Goal: Information Seeking & Learning: Check status

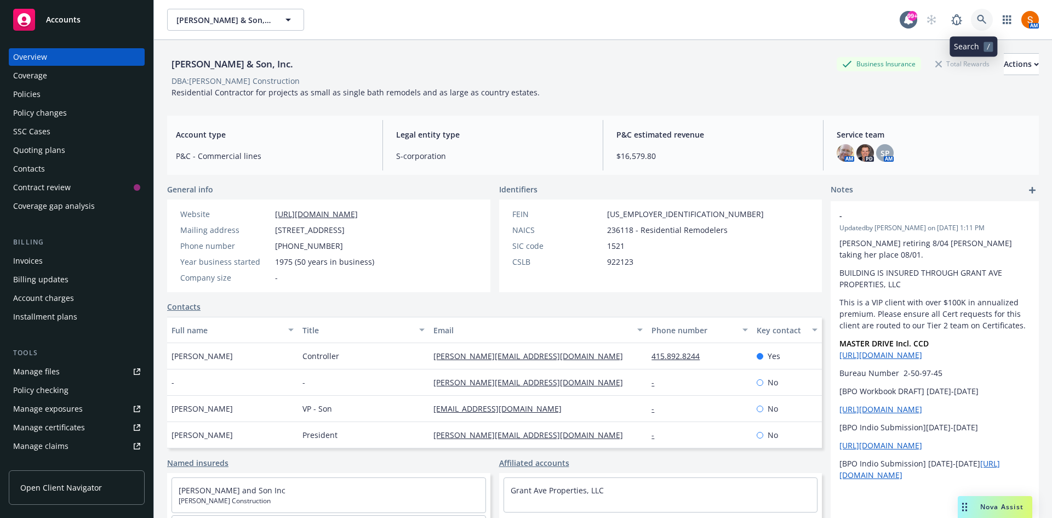
click at [977, 22] on icon at bounding box center [982, 20] width 10 height 10
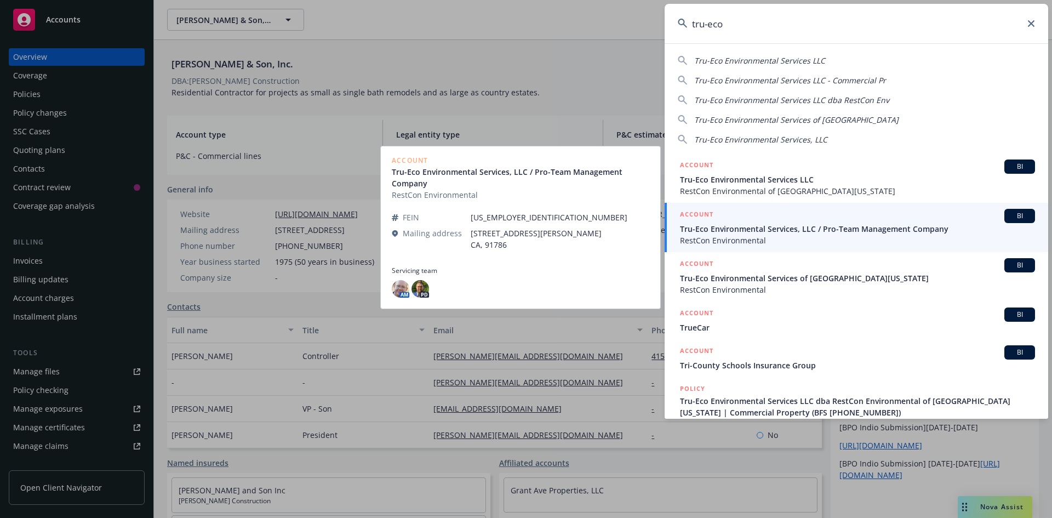
type input "tru-eco"
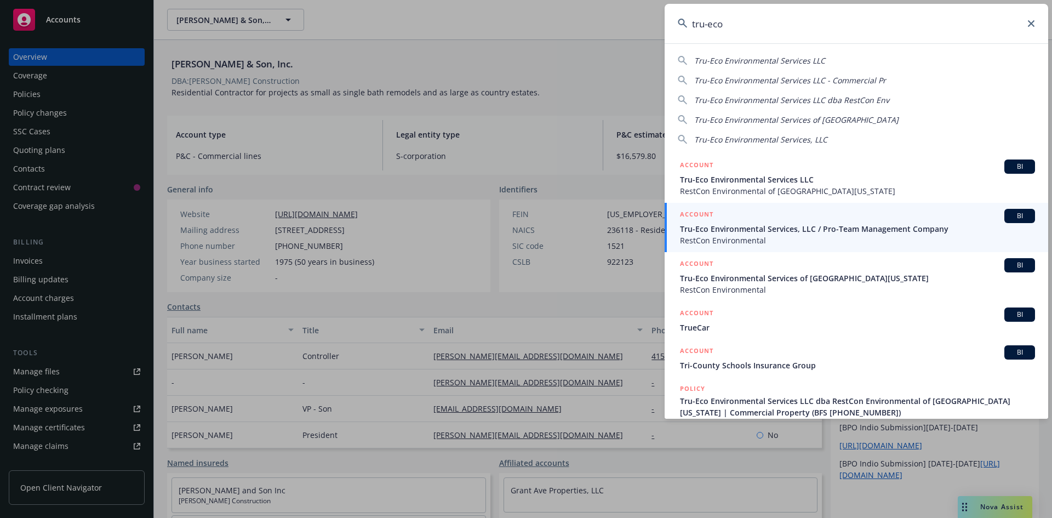
click at [775, 230] on span "Tru-Eco Environmental Services, LLC / Pro-Team Management Company" at bounding box center [857, 229] width 355 height 12
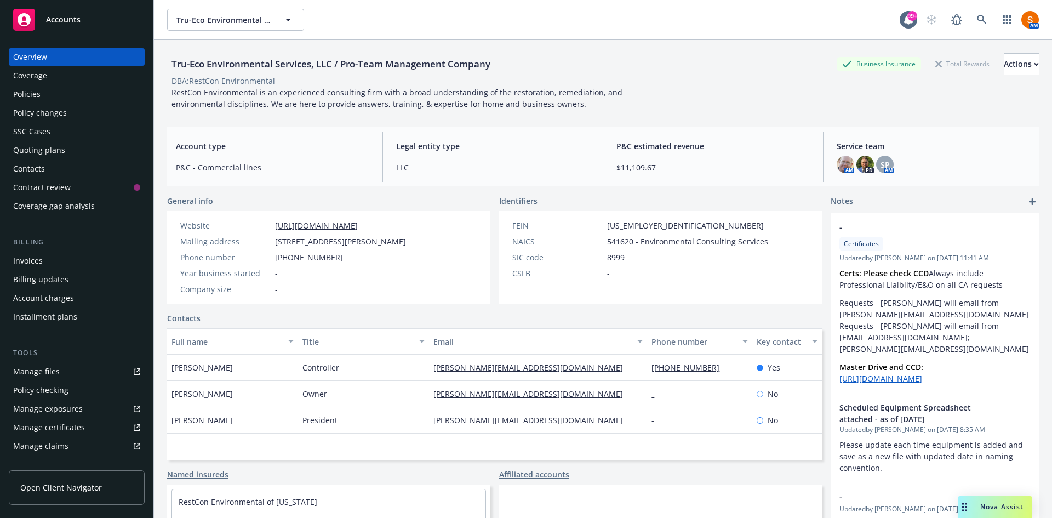
click at [72, 98] on div "Policies" at bounding box center [76, 94] width 127 height 18
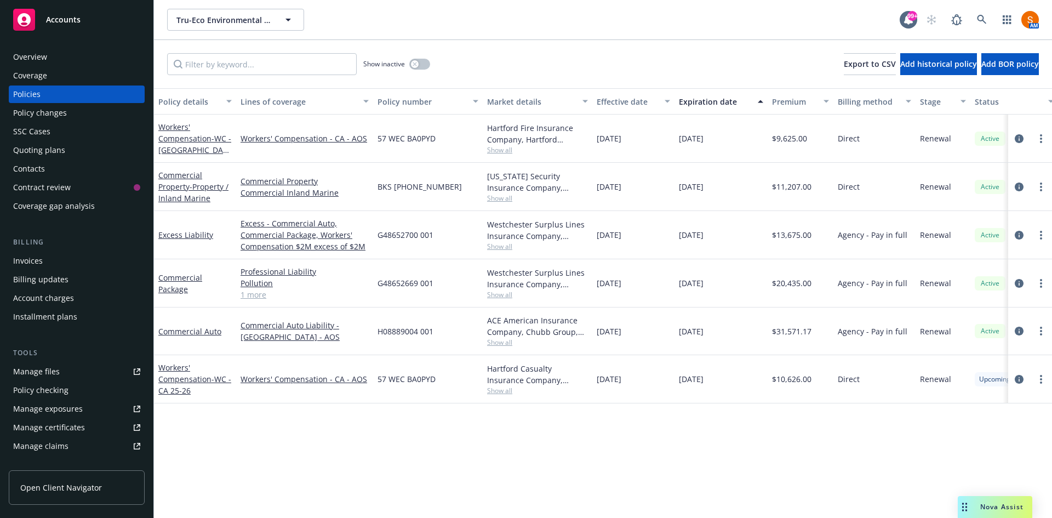
click at [555, 37] on div "Tru-Eco Environmental Services, LLC / Pro-Team Management Company Tru-Eco Envir…" at bounding box center [603, 19] width 898 height 39
click at [985, 27] on link at bounding box center [982, 20] width 22 height 22
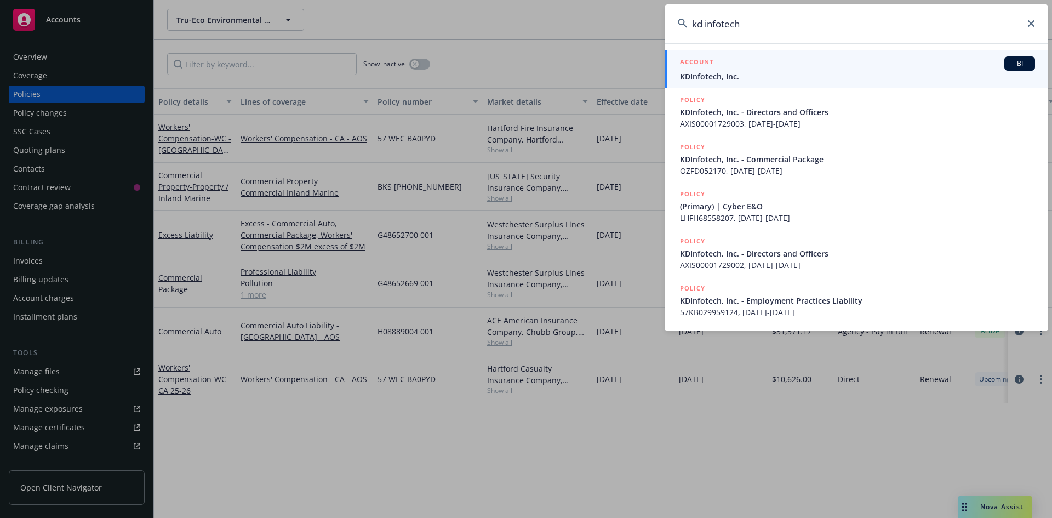
type input "kd infotech"
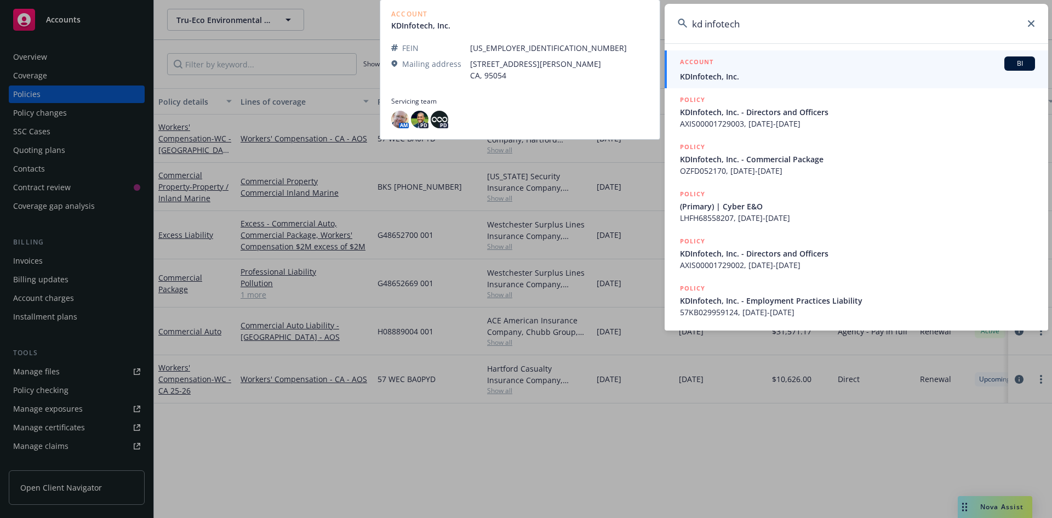
click at [761, 81] on span "KDInfotech, Inc." at bounding box center [857, 77] width 355 height 12
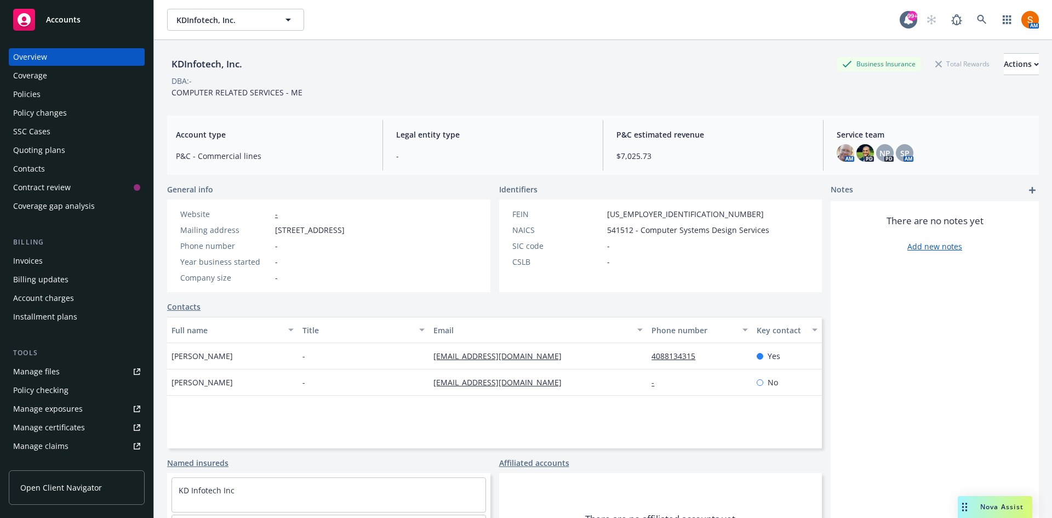
click at [54, 98] on div "Policies" at bounding box center [76, 94] width 127 height 18
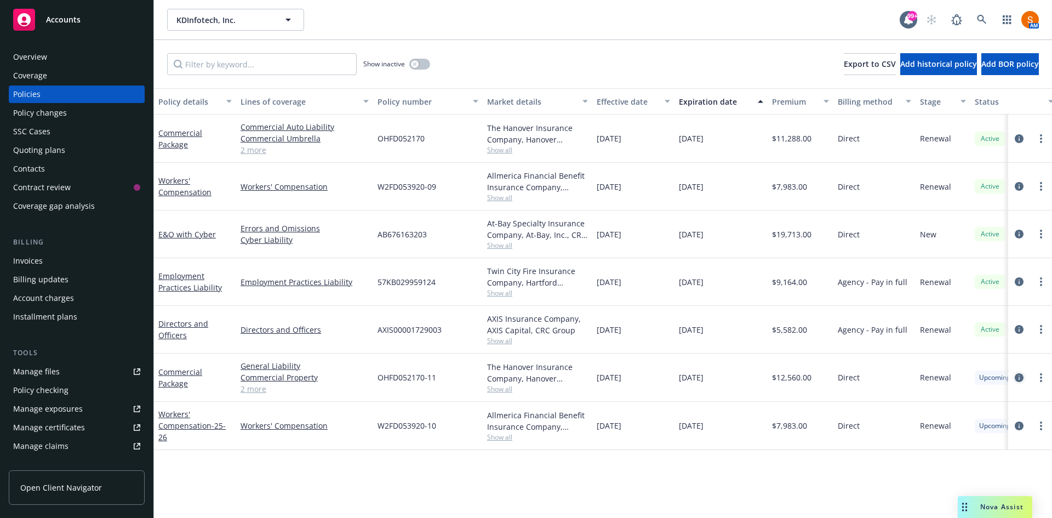
click at [1014, 378] on link "circleInformation" at bounding box center [1019, 377] width 13 height 13
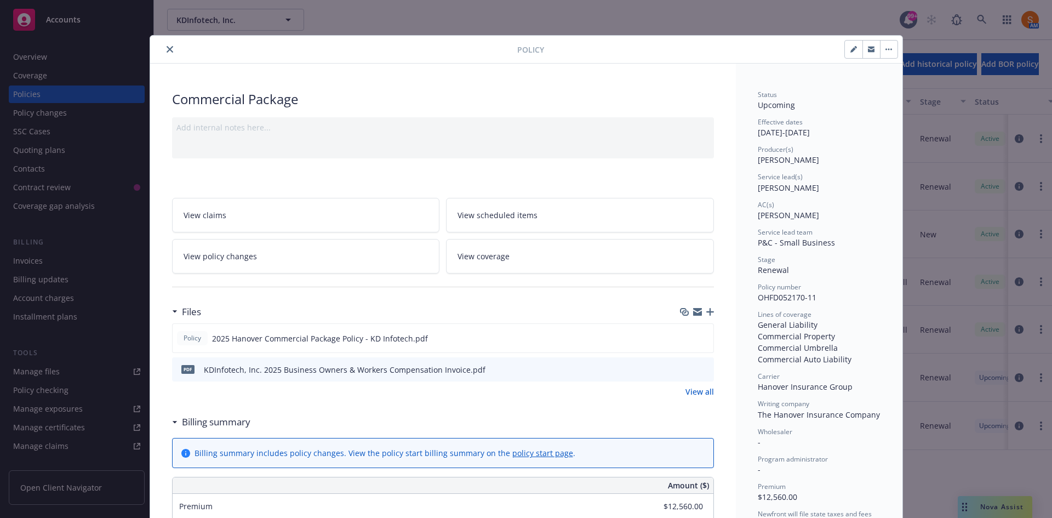
click at [166, 54] on button "close" at bounding box center [169, 49] width 13 height 13
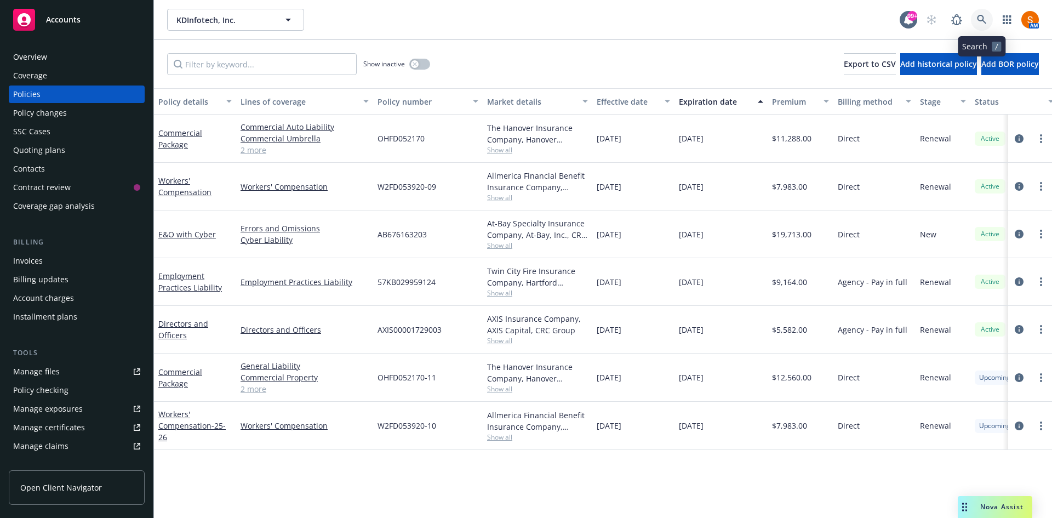
click at [981, 22] on icon at bounding box center [982, 20] width 10 height 10
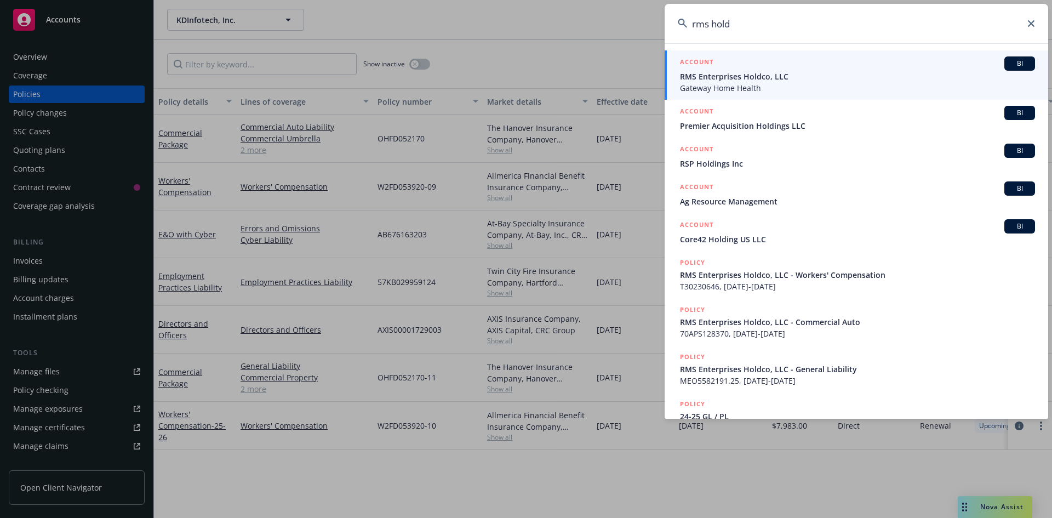
type input "rms hold"
click at [757, 84] on span "Gateway Home Health" at bounding box center [857, 88] width 355 height 12
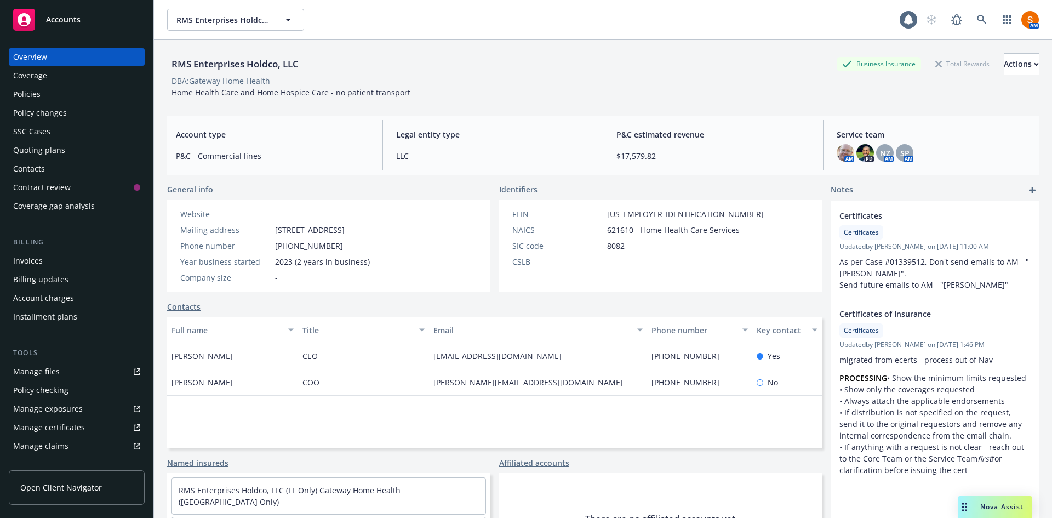
click at [85, 96] on div "Policies" at bounding box center [76, 94] width 127 height 18
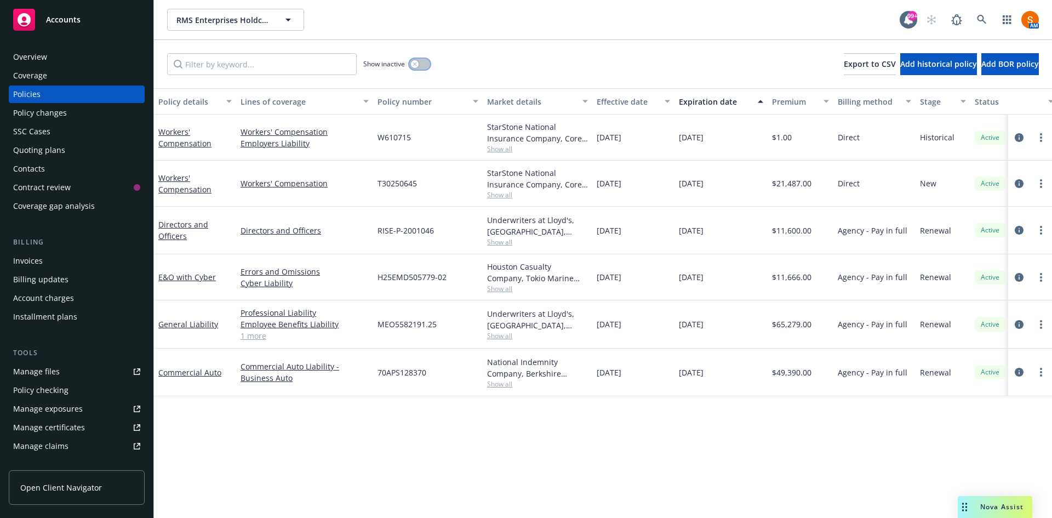
click at [424, 67] on button "button" at bounding box center [419, 64] width 21 height 11
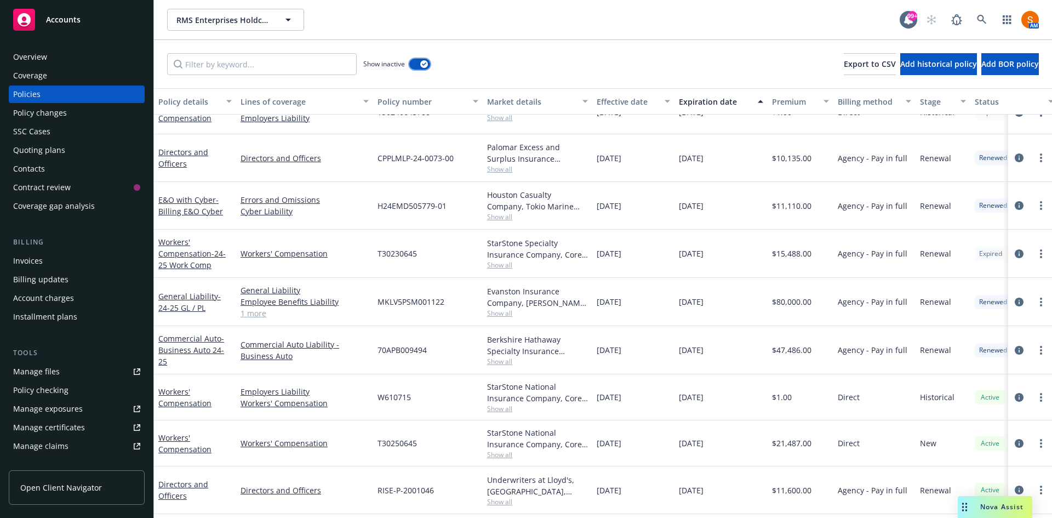
scroll to position [303, 0]
click at [421, 63] on div "button" at bounding box center [424, 64] width 8 height 8
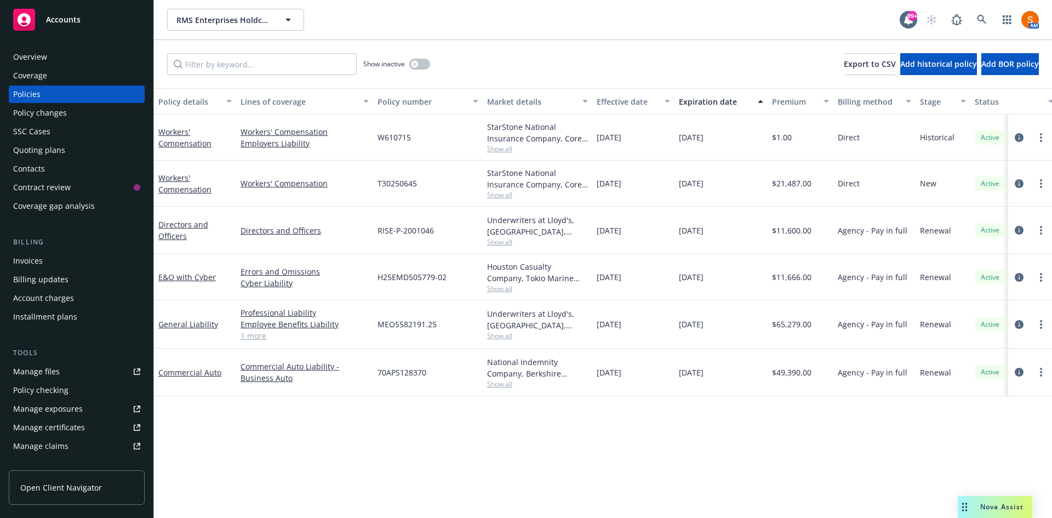
click at [394, 228] on span "RISE-P-2001046" at bounding box center [406, 231] width 56 height 12
click at [407, 212] on div "RISE-P-2001046" at bounding box center [428, 231] width 110 height 48
click at [414, 275] on span "H25EMD505779-02" at bounding box center [412, 277] width 69 height 12
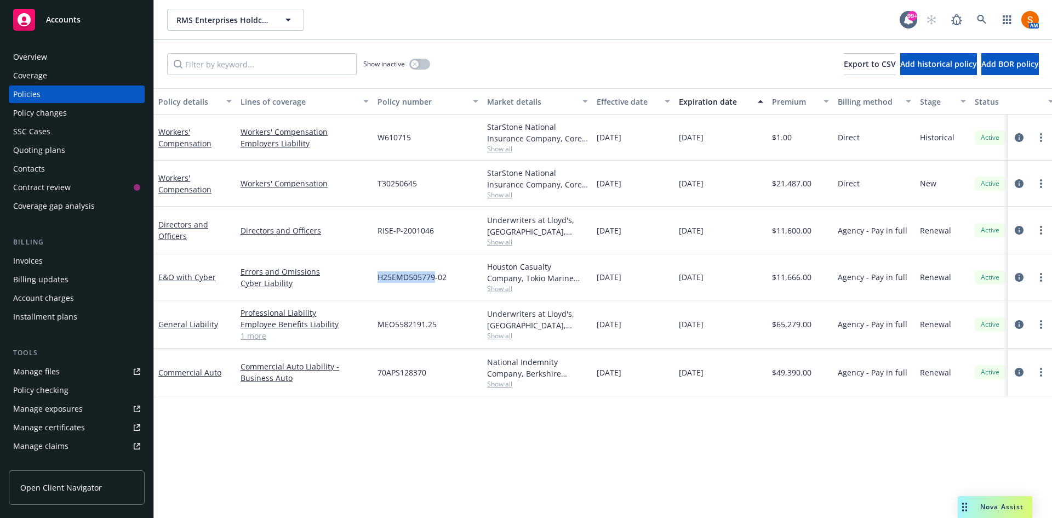
click at [414, 275] on span "H25EMD505779-02" at bounding box center [412, 277] width 69 height 12
click at [1020, 275] on icon "circleInformation" at bounding box center [1019, 277] width 9 height 9
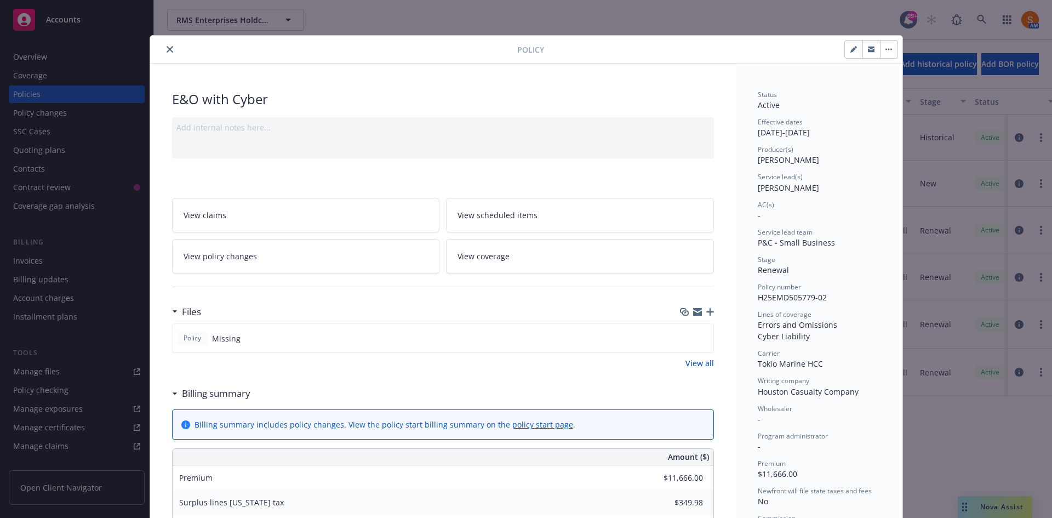
click at [167, 49] on icon "close" at bounding box center [170, 49] width 7 height 7
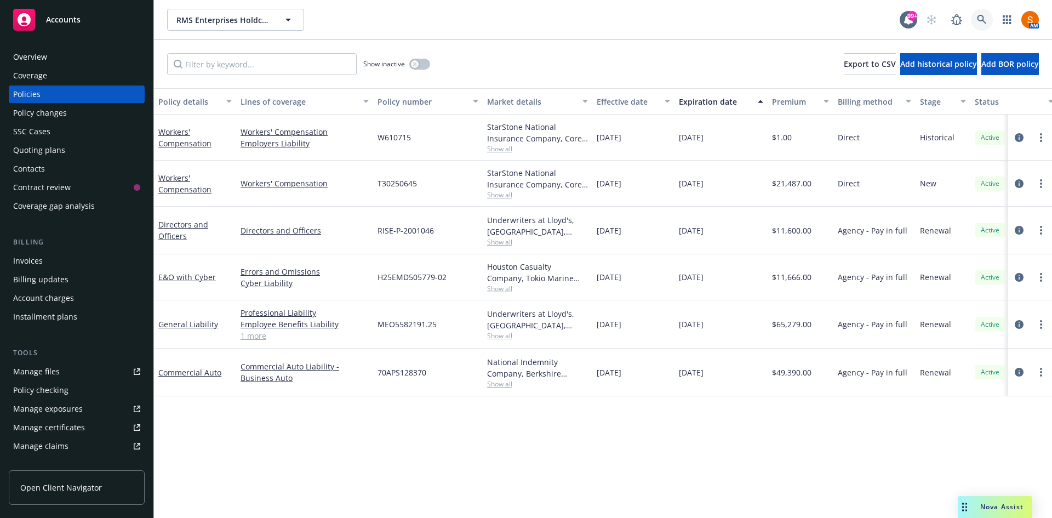
click at [979, 15] on icon at bounding box center [982, 20] width 10 height 10
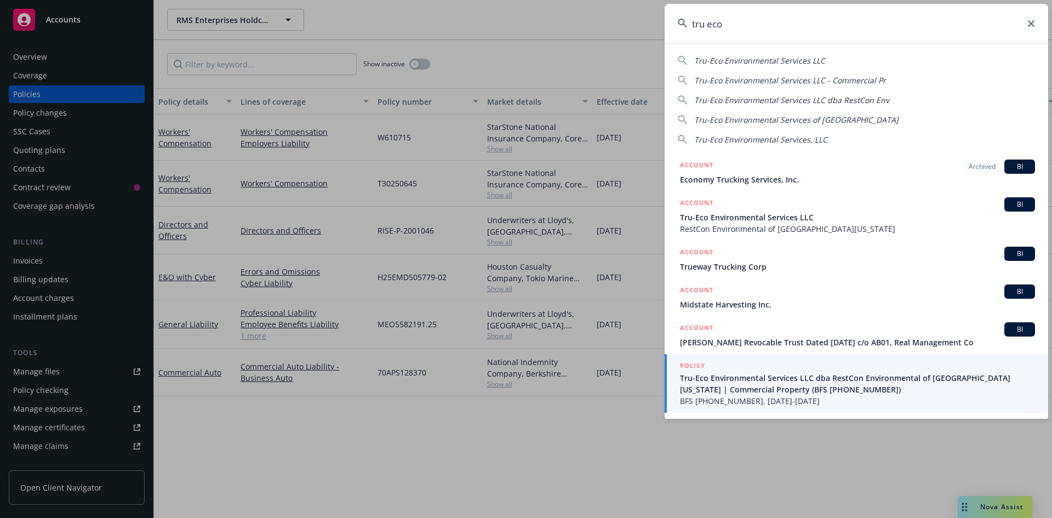
click at [772, 59] on span "Tru-Eco Environmental Services LLC" at bounding box center [759, 60] width 131 height 10
type input "Tru-Eco Environmental Services LLC"
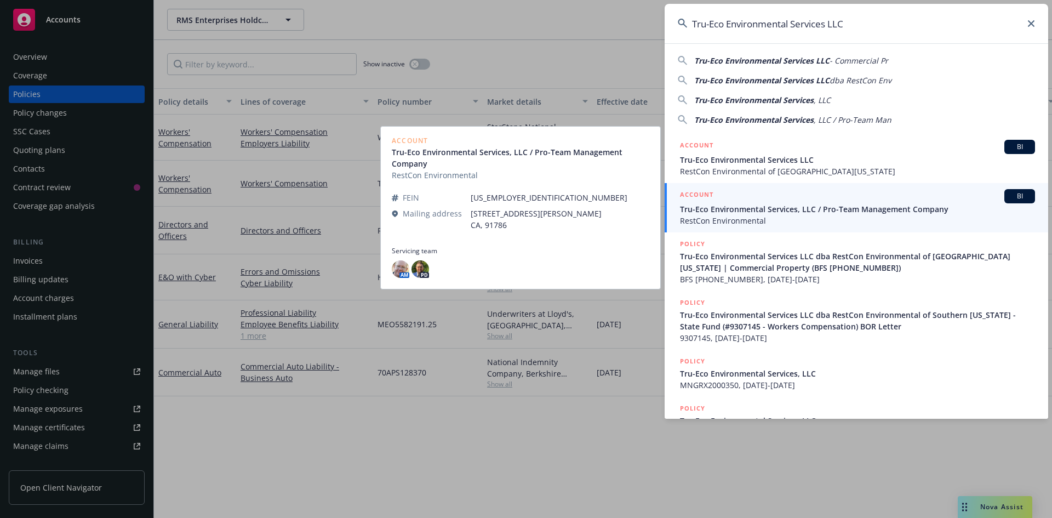
click at [826, 217] on span "RestCon Environmental" at bounding box center [857, 221] width 355 height 12
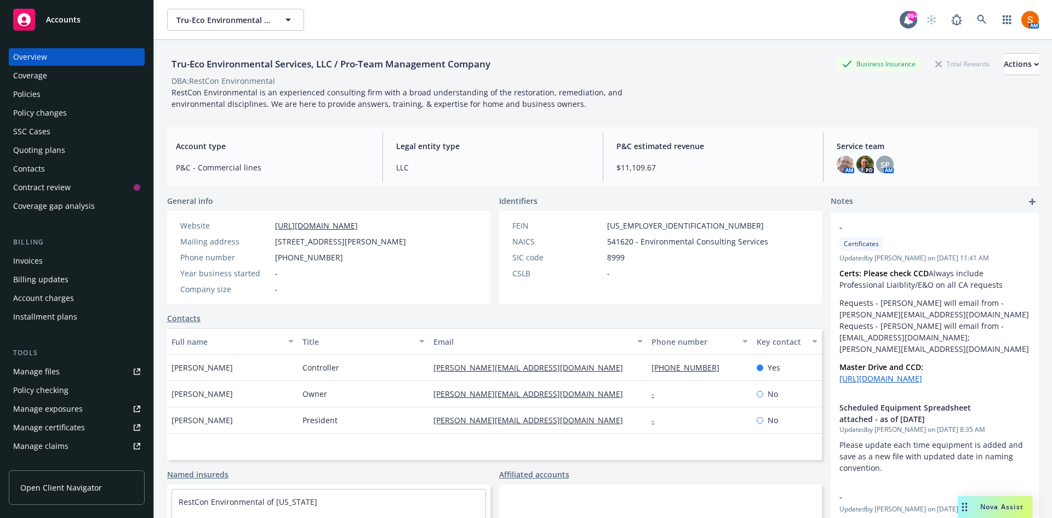
click at [53, 96] on div "Policies" at bounding box center [76, 94] width 127 height 18
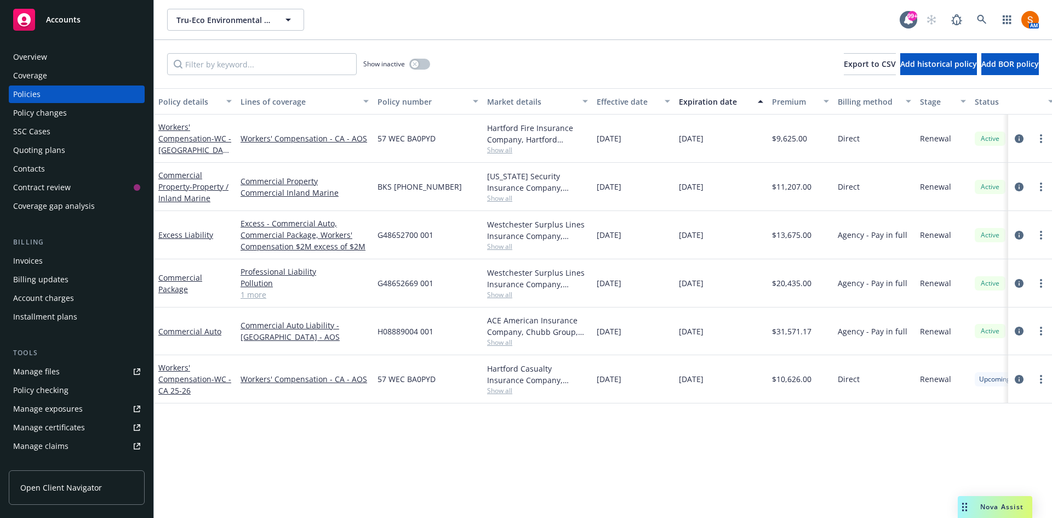
click at [414, 334] on span "H08889004 001" at bounding box center [406, 332] width 56 height 12
click at [436, 347] on div "H08889004 001" at bounding box center [428, 331] width 110 height 48
click at [421, 67] on button "button" at bounding box center [419, 64] width 21 height 11
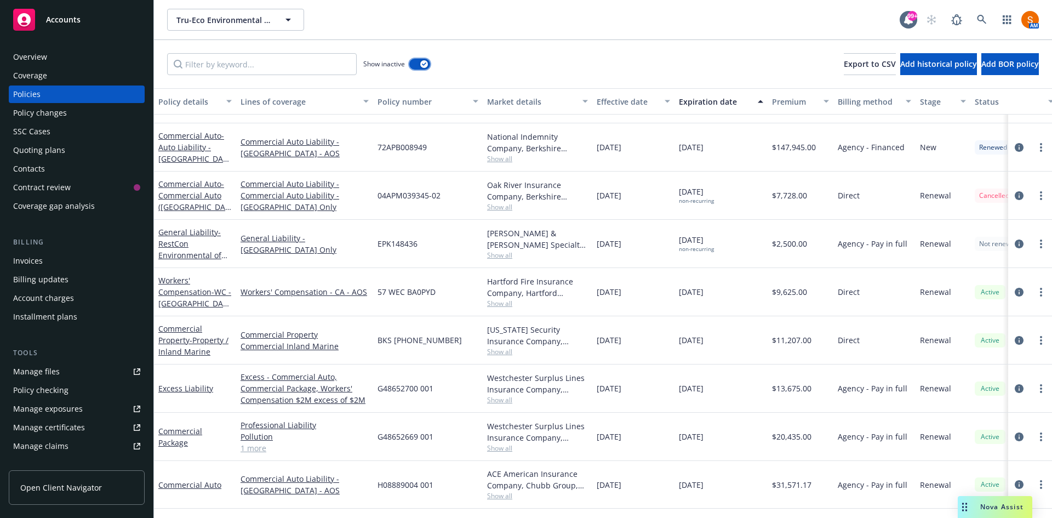
scroll to position [920, 0]
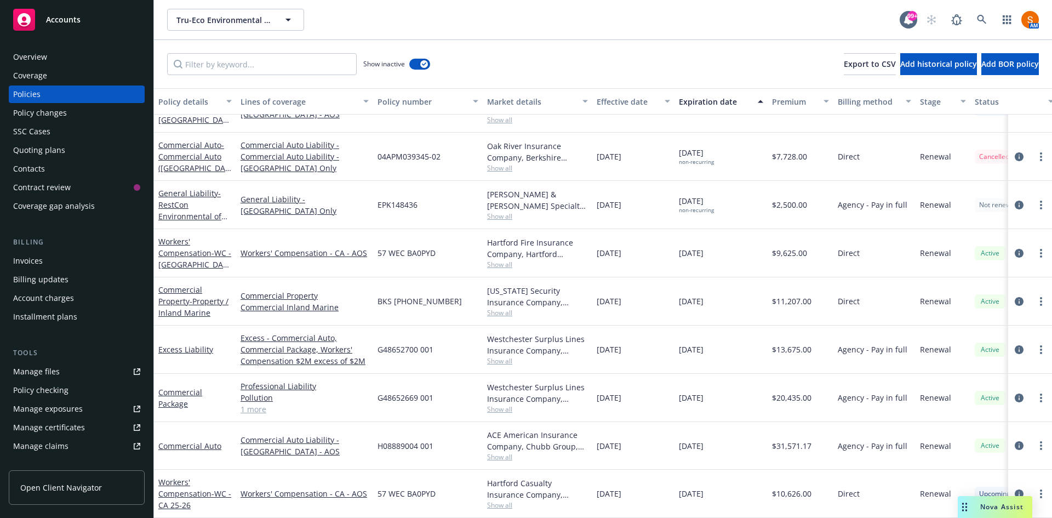
click at [419, 392] on span "G48652669 001" at bounding box center [406, 398] width 56 height 12
click at [433, 427] on div "H08889004 001" at bounding box center [428, 446] width 110 height 48
click at [412, 443] on div "H08889004 001" at bounding box center [428, 446] width 110 height 48
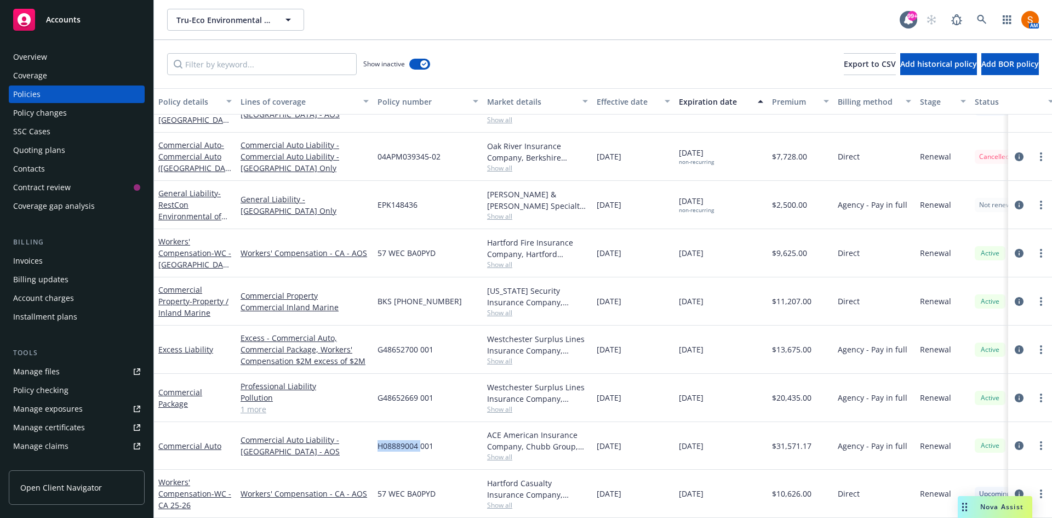
click at [412, 443] on div "H08889004 001" at bounding box center [428, 446] width 110 height 48
click at [433, 470] on div "57 WEC BA0PYD" at bounding box center [428, 494] width 110 height 48
